Goal: Book appointment/travel/reservation

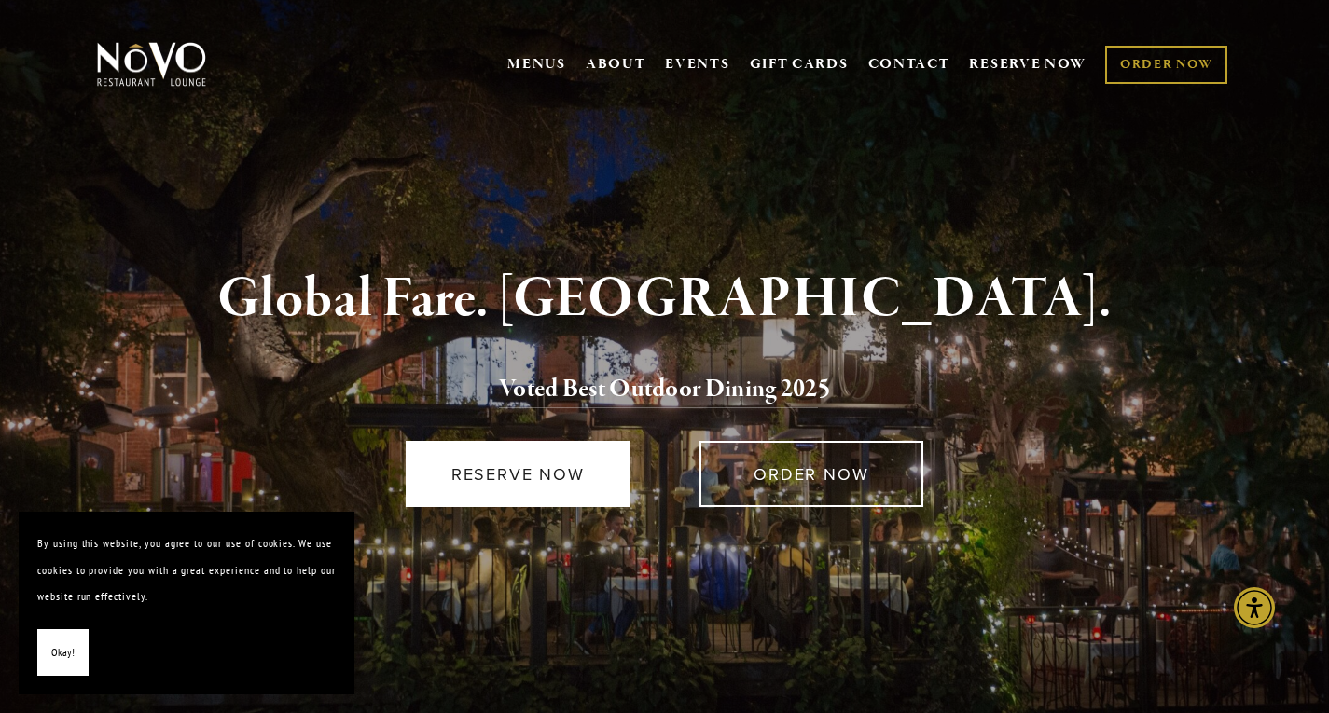
click at [555, 473] on link "RESERVE NOW" at bounding box center [518, 474] width 224 height 66
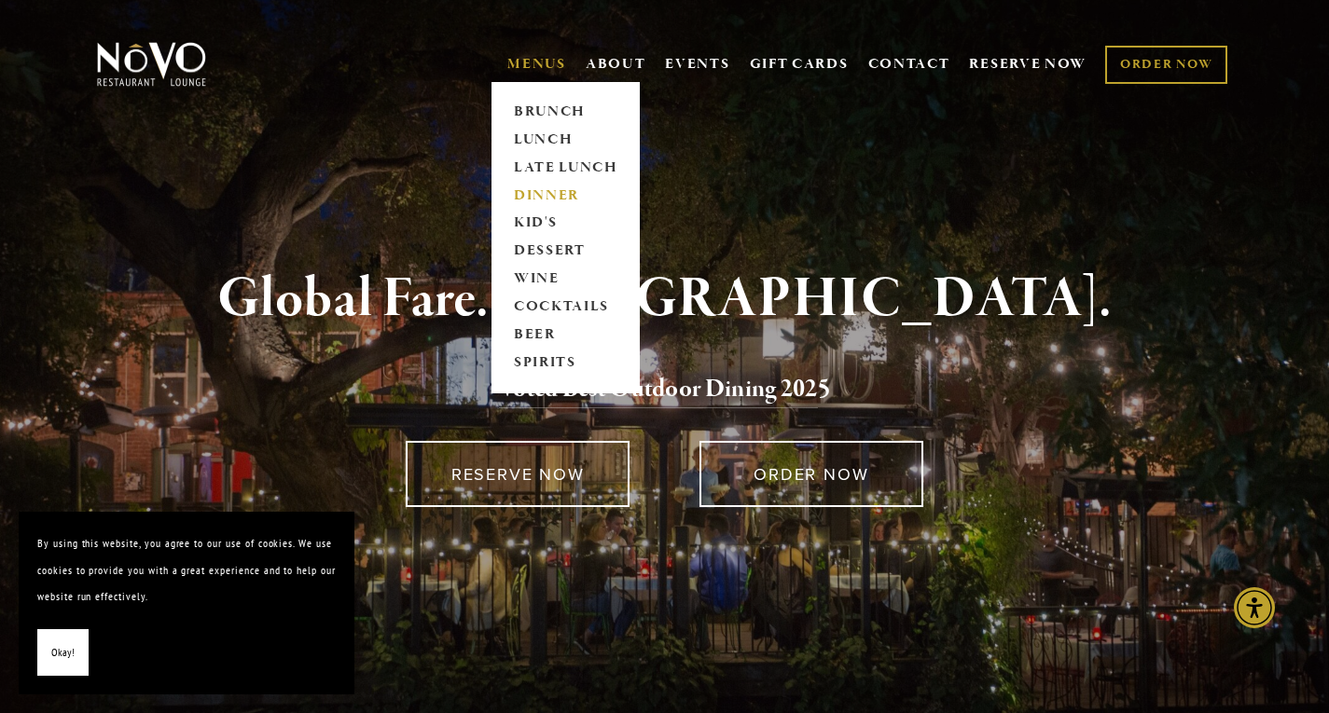
click at [542, 191] on link "DINNER" at bounding box center [565, 196] width 117 height 28
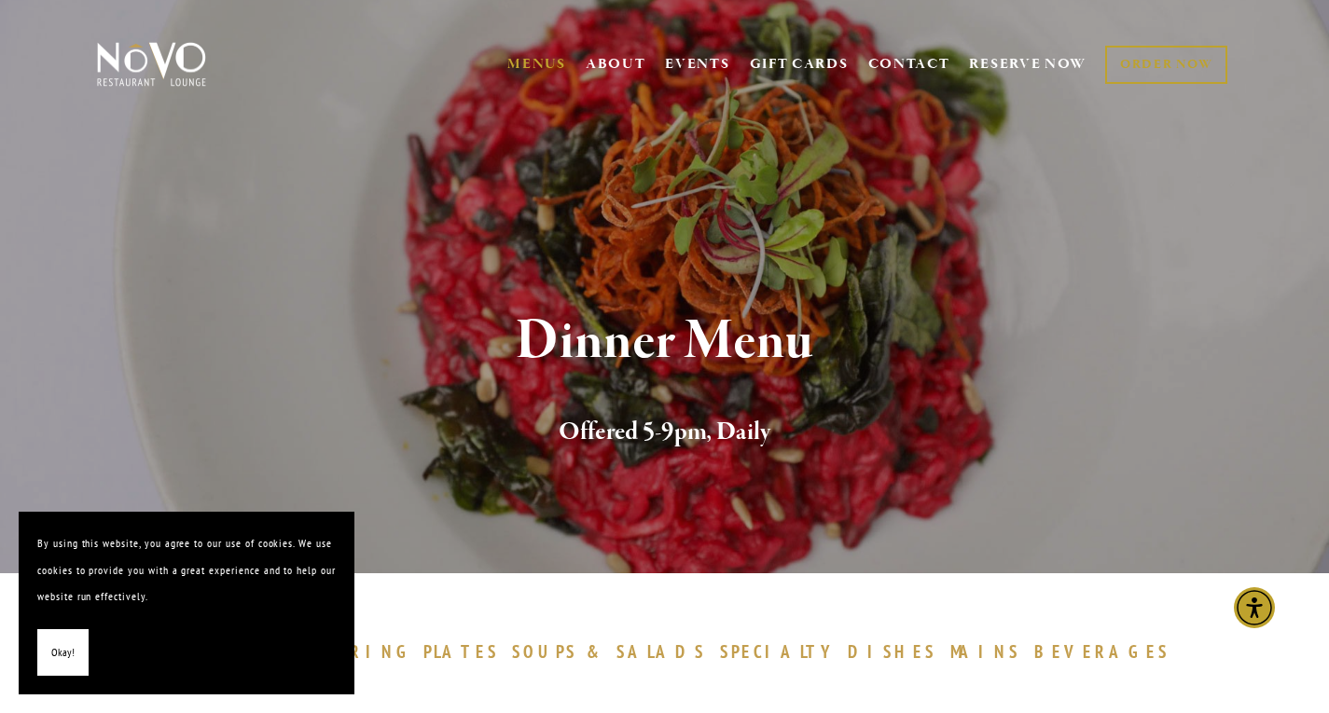
click at [55, 644] on span "Okay!" at bounding box center [62, 653] width 23 height 27
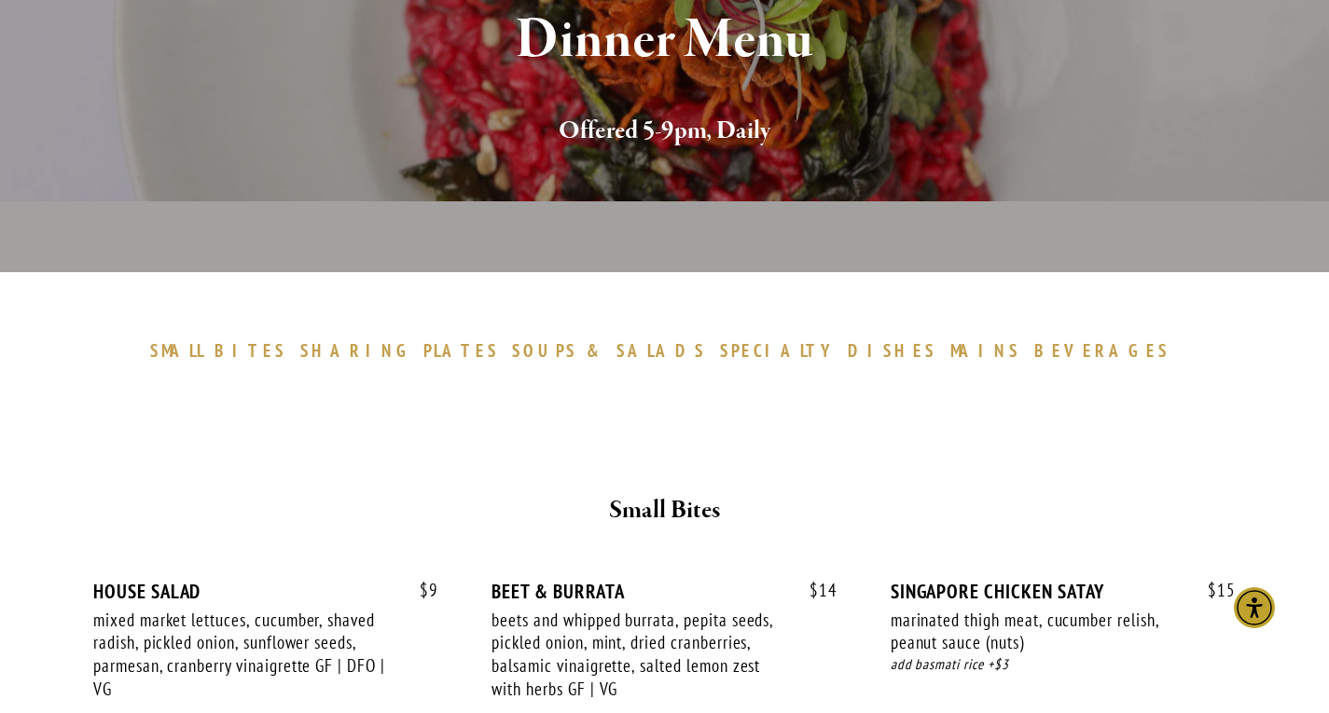
scroll to position [388, 0]
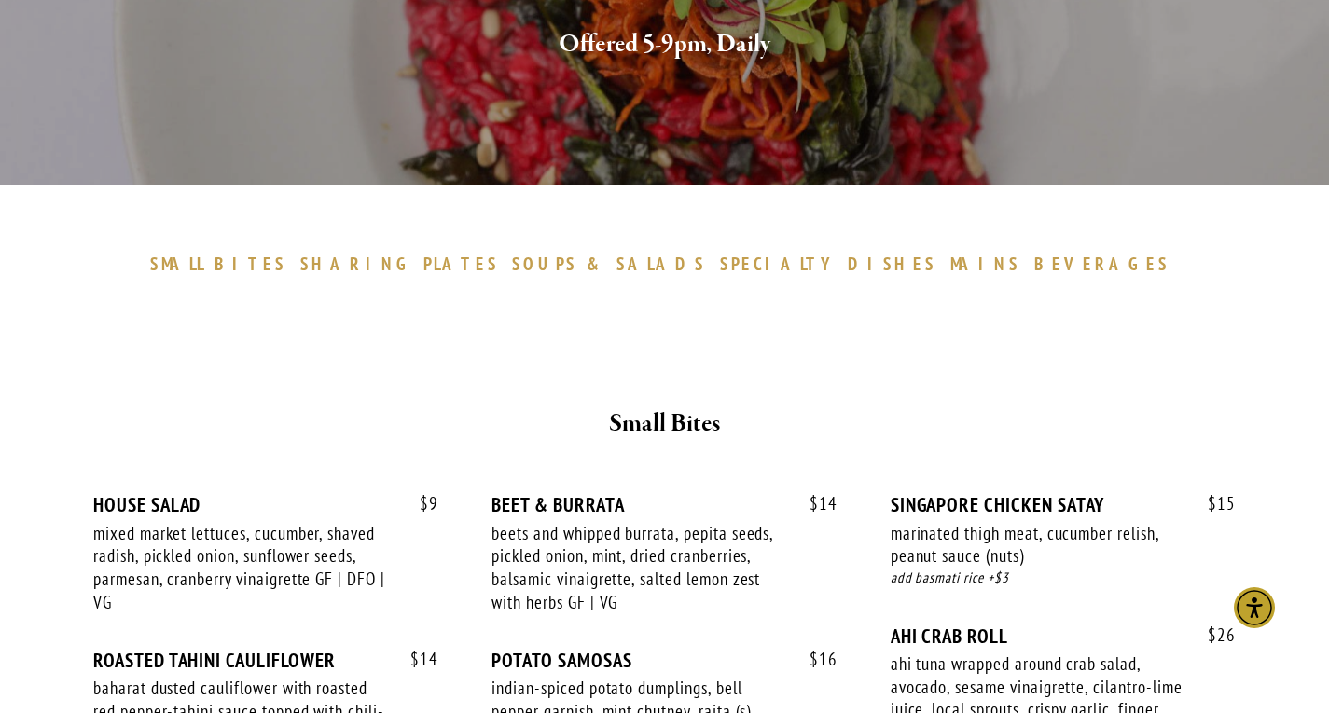
click at [864, 270] on div "SMALL BITES SHARING PLATES SOUPS & SALADS SPECIALTY DISHES MAINS BEVERAGES" at bounding box center [665, 264] width 1074 height 27
click at [950, 265] on span "MAINS" at bounding box center [985, 264] width 70 height 22
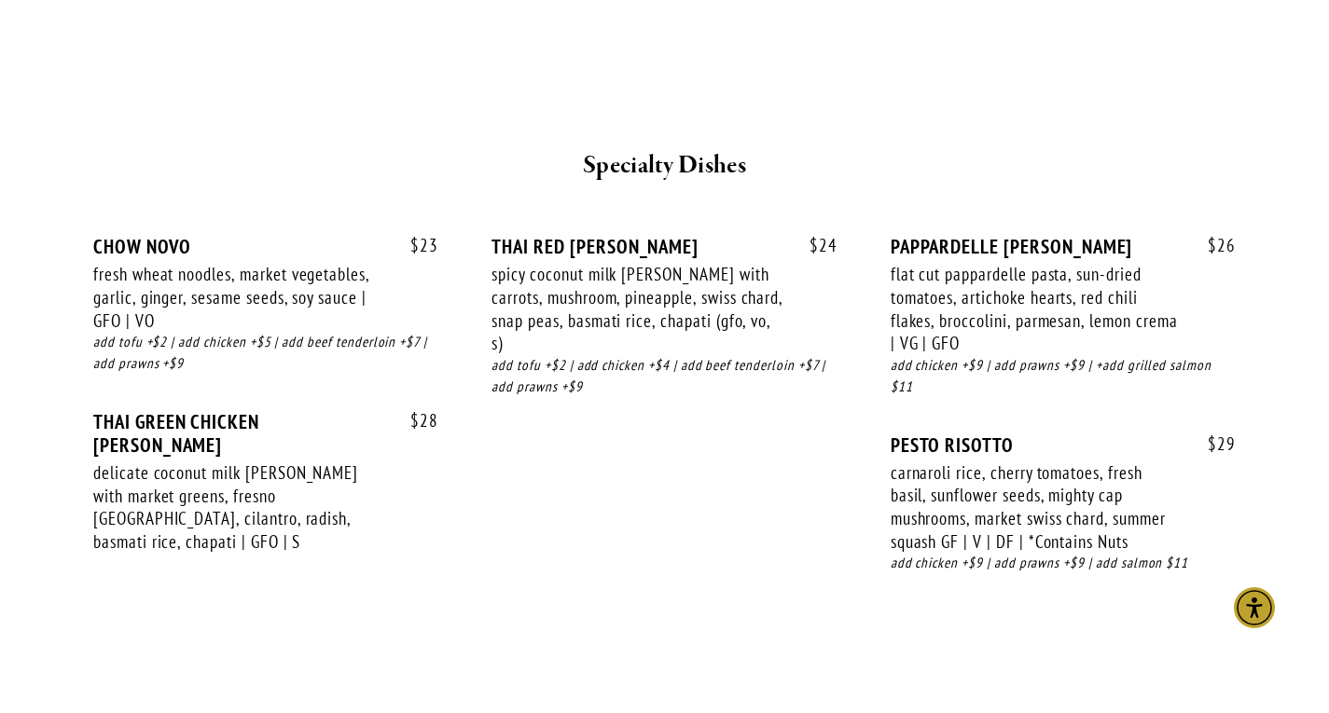
scroll to position [2474, 0]
